Goal: Subscribe to service/newsletter

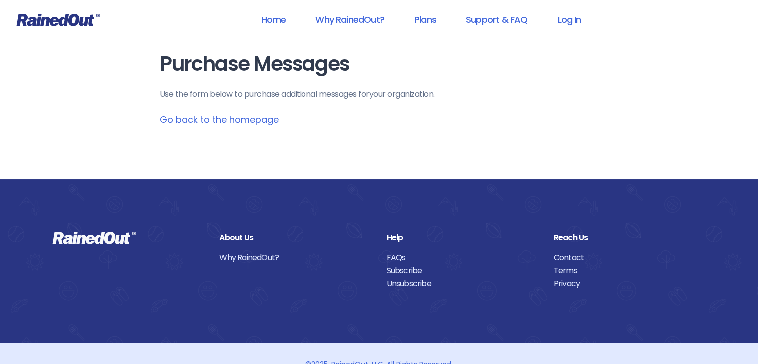
click at [245, 120] on link "Go back to the homepage" at bounding box center [219, 119] width 119 height 12
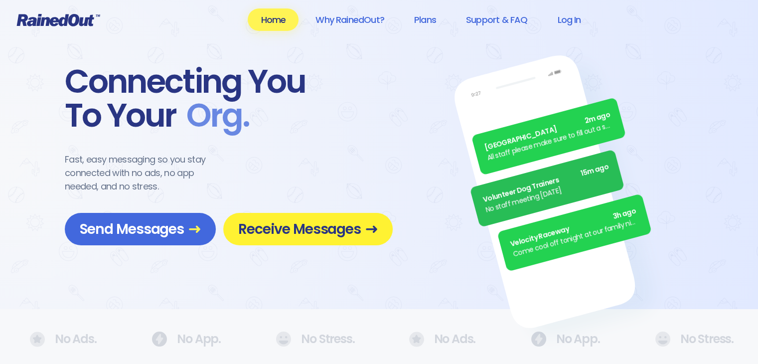
click at [285, 227] on span "Receive Messages" at bounding box center [308, 228] width 140 height 17
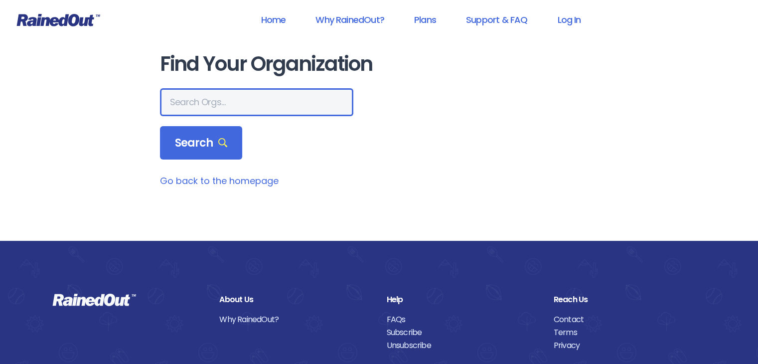
click at [243, 100] on input "text" at bounding box center [256, 102] width 193 height 28
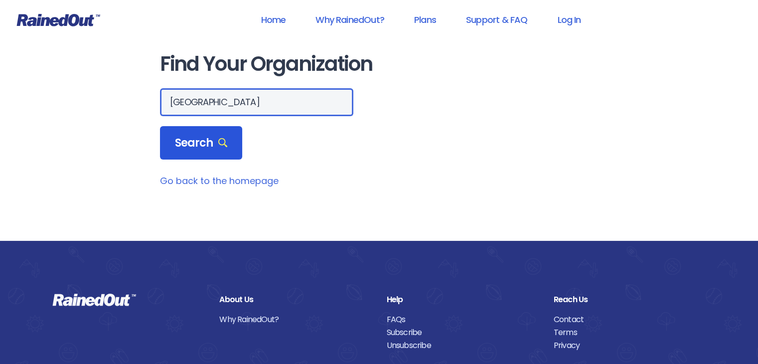
type input "[GEOGRAPHIC_DATA]"
click at [209, 142] on span "Search" at bounding box center [201, 143] width 53 height 14
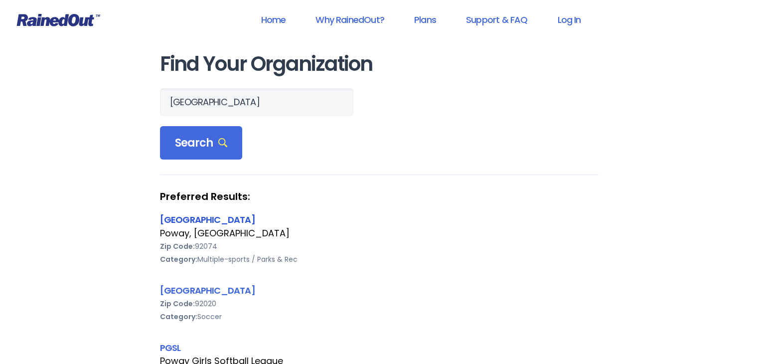
click at [203, 220] on link "[GEOGRAPHIC_DATA]" at bounding box center [207, 219] width 95 height 12
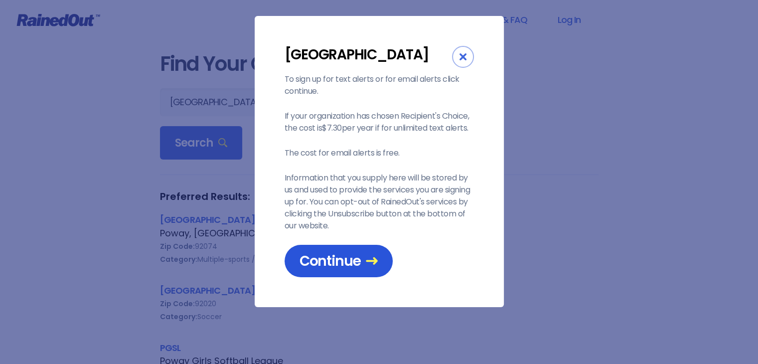
click at [312, 259] on span "Continue" at bounding box center [339, 260] width 78 height 17
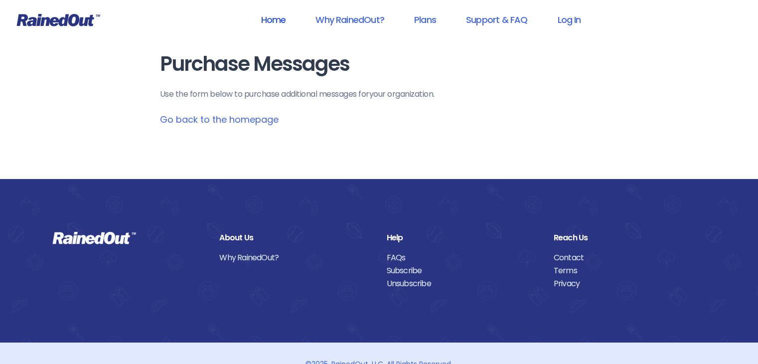
click at [274, 20] on link "Home" at bounding box center [273, 19] width 51 height 22
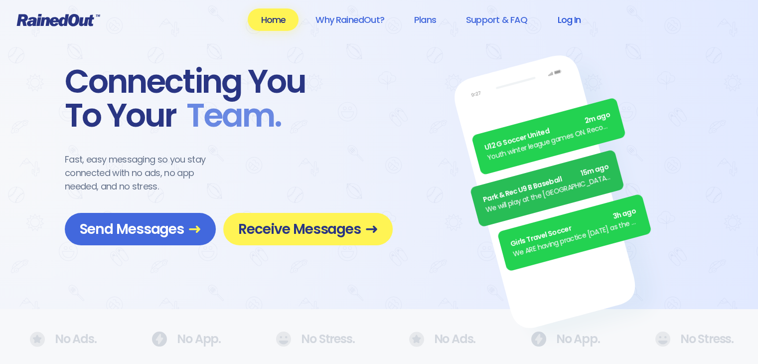
click at [576, 19] on link "Log In" at bounding box center [568, 19] width 49 height 22
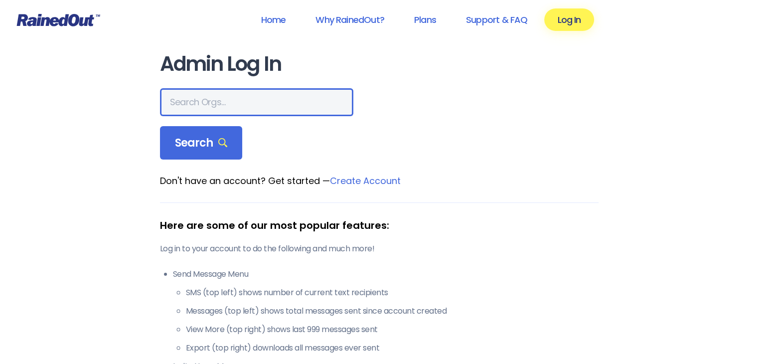
click at [216, 107] on input "text" at bounding box center [256, 102] width 193 height 28
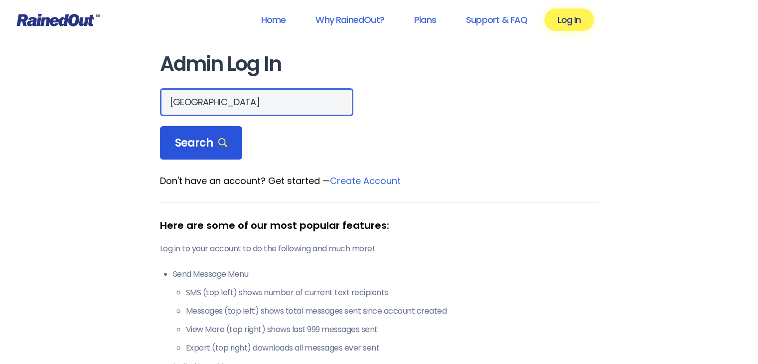
type input "[GEOGRAPHIC_DATA]"
click at [209, 141] on span "Search" at bounding box center [201, 143] width 53 height 14
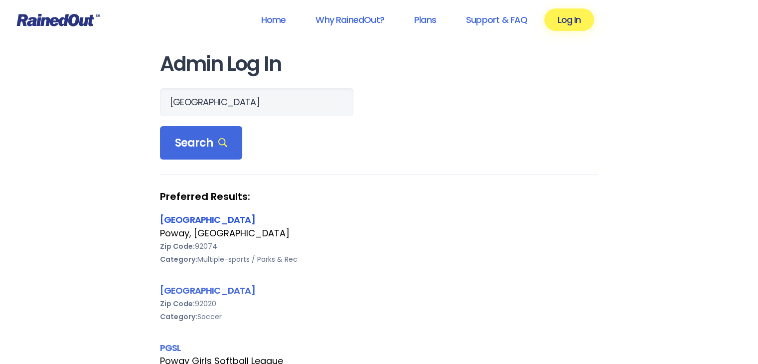
click at [207, 217] on link "[GEOGRAPHIC_DATA]" at bounding box center [207, 219] width 95 height 12
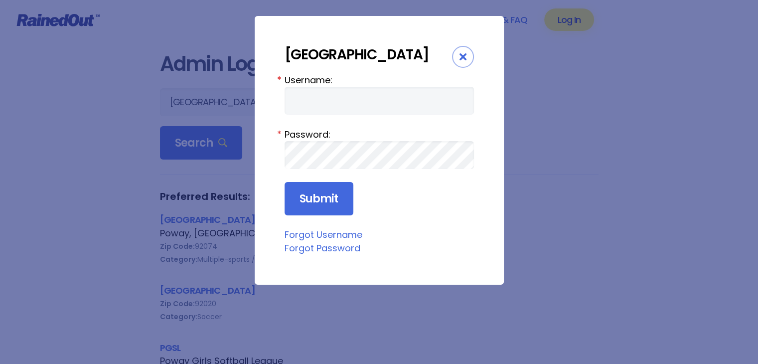
click at [462, 60] on icon "Close" at bounding box center [463, 56] width 7 height 7
